Goal: Task Accomplishment & Management: Use online tool/utility

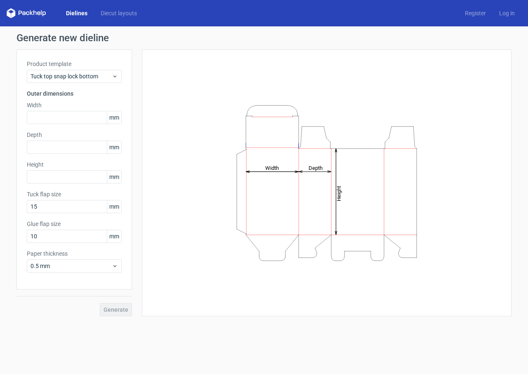
click at [85, 69] on div "Product template Tuck top snap lock bottom" at bounding box center [74, 71] width 95 height 23
click at [85, 76] on span "Tuck top snap lock bottom" at bounding box center [71, 76] width 81 height 8
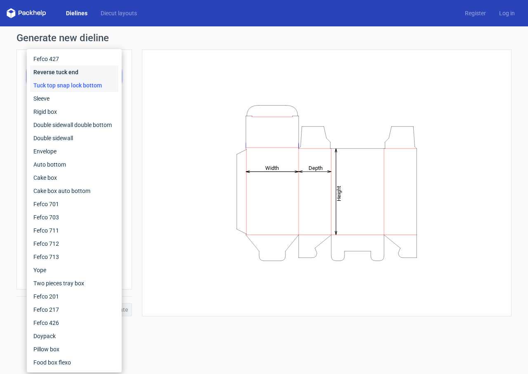
click at [71, 73] on div "Reverse tuck end" at bounding box center [74, 72] width 88 height 13
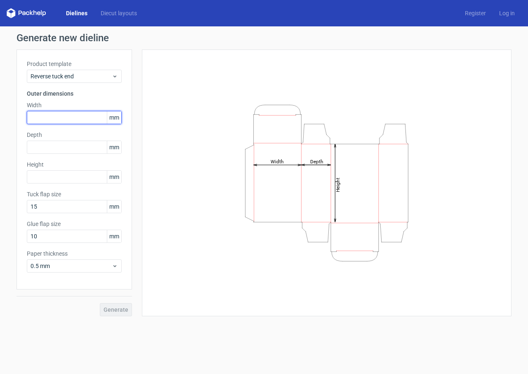
click at [54, 117] on input "text" at bounding box center [74, 117] width 95 height 13
click at [50, 116] on input "text" at bounding box center [74, 117] width 95 height 13
type input "102"
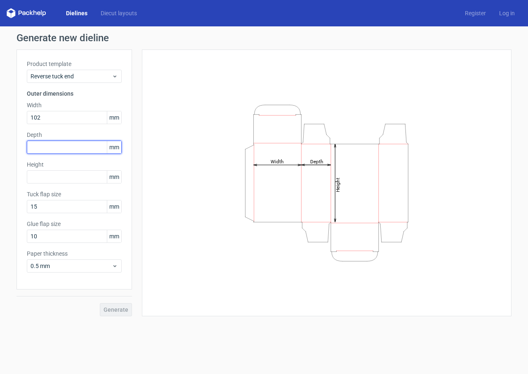
click at [46, 142] on input "text" at bounding box center [74, 147] width 95 height 13
type input "64"
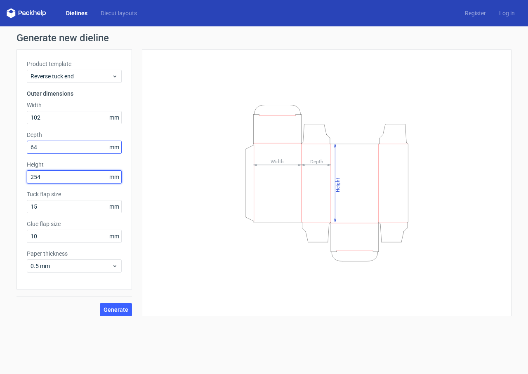
type input "254"
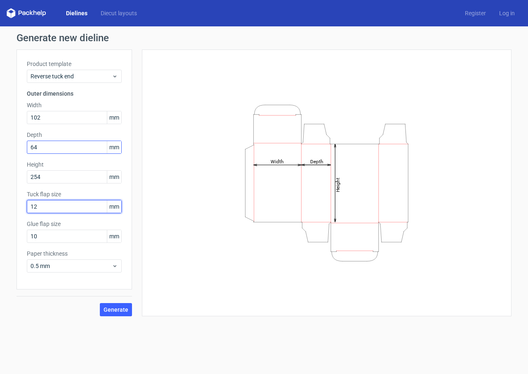
type input "12"
click at [111, 312] on span "Generate" at bounding box center [116, 310] width 25 height 6
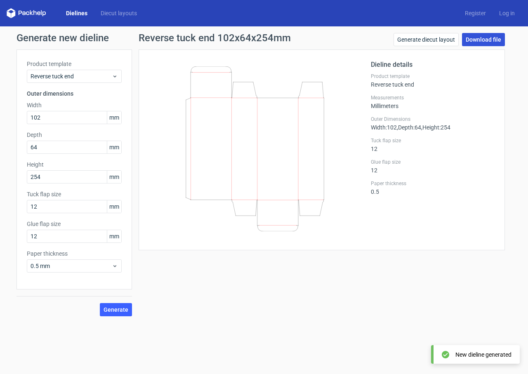
click at [468, 40] on link "Download file" at bounding box center [483, 39] width 43 height 13
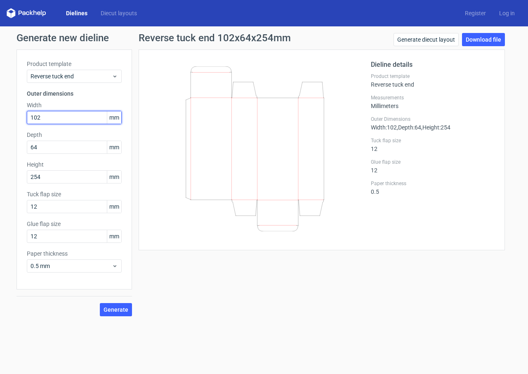
drag, startPoint x: 54, startPoint y: 121, endPoint x: 24, endPoint y: 136, distance: 33.8
click at [24, 136] on div "Product template Reverse tuck end Outer dimensions Width 102 mm Depth 64 mm Hei…" at bounding box center [75, 170] width 116 height 240
click at [58, 116] on input "102" at bounding box center [74, 117] width 95 height 13
type input "127"
click at [116, 307] on span "Generate" at bounding box center [116, 310] width 25 height 6
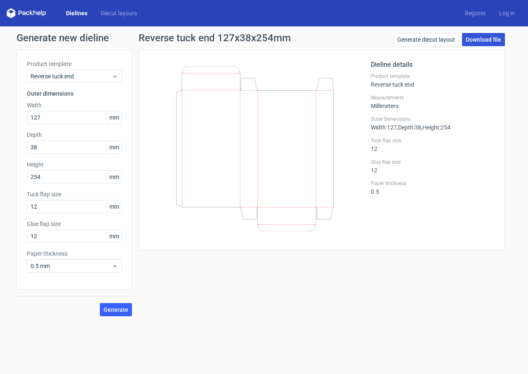
click at [474, 43] on link "Download file" at bounding box center [483, 39] width 43 height 13
drag, startPoint x: 53, startPoint y: 149, endPoint x: 12, endPoint y: 154, distance: 40.8
click at [12, 154] on div "Generate new dieline Product template Reverse tuck end Outer dimensions Width 1…" at bounding box center [264, 174] width 528 height 297
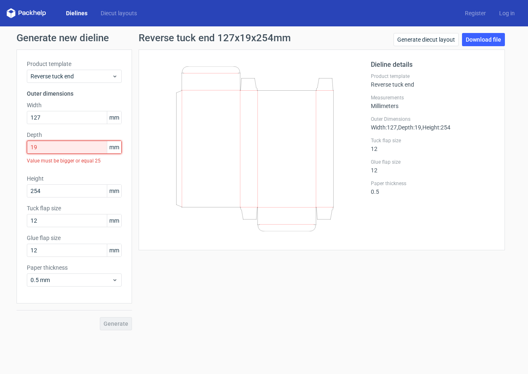
click at [48, 151] on input "19" at bounding box center [74, 147] width 95 height 13
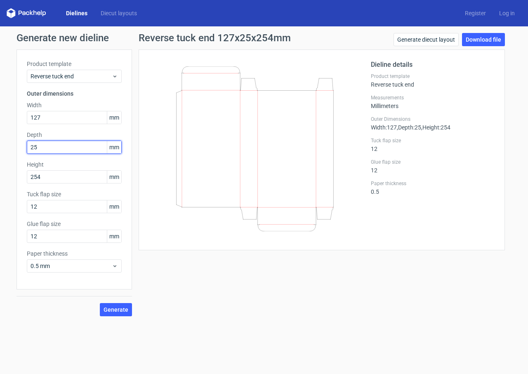
type input "25"
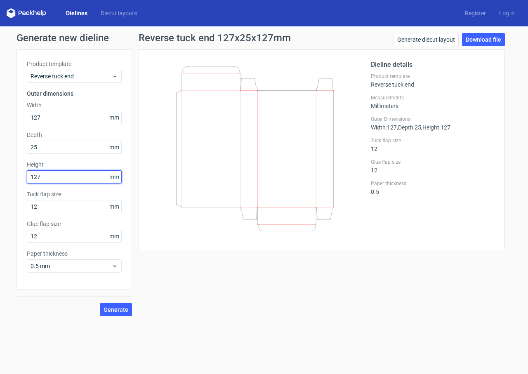
type input "127"
click at [100, 303] on button "Generate" at bounding box center [116, 309] width 32 height 13
click at [468, 38] on link "Download file" at bounding box center [483, 39] width 43 height 13
